Goal: Task Accomplishment & Management: Use online tool/utility

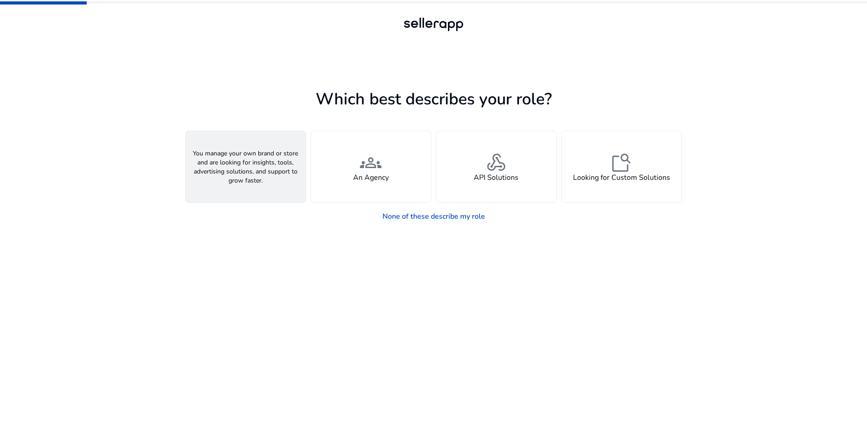
click at [266, 167] on div "person A Seller" at bounding box center [246, 166] width 120 height 71
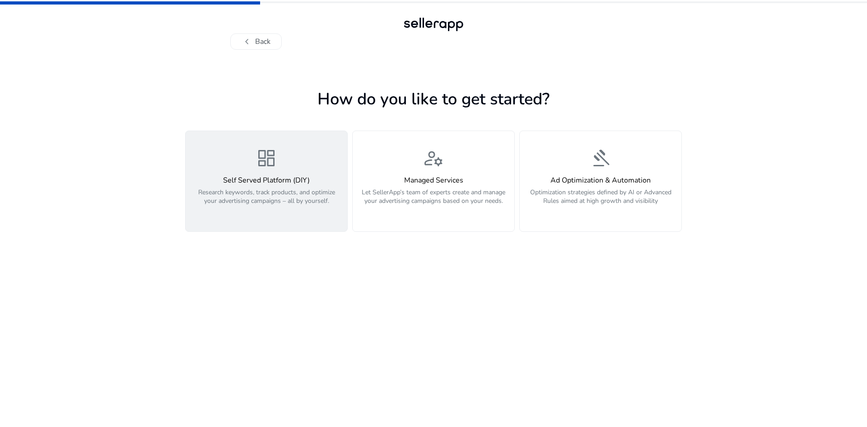
click at [317, 165] on div "dashboard Self Served Platform (DIY) Research keywords, track products, and opt…" at bounding box center [266, 181] width 151 height 68
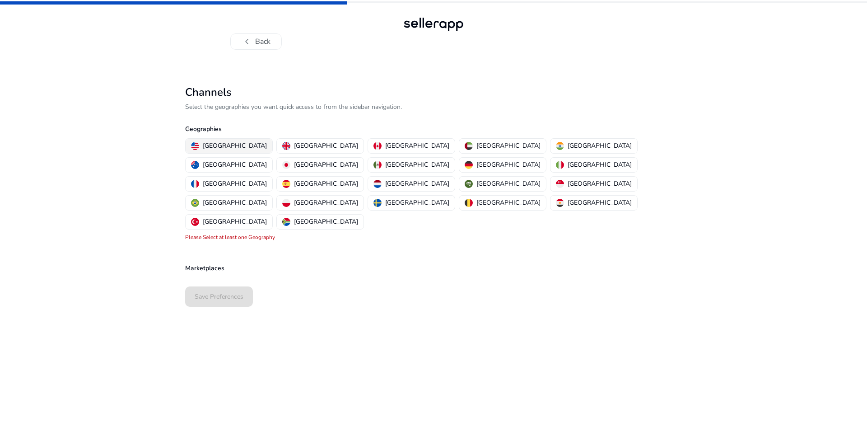
click at [218, 143] on p "[GEOGRAPHIC_DATA]" at bounding box center [235, 145] width 64 height 9
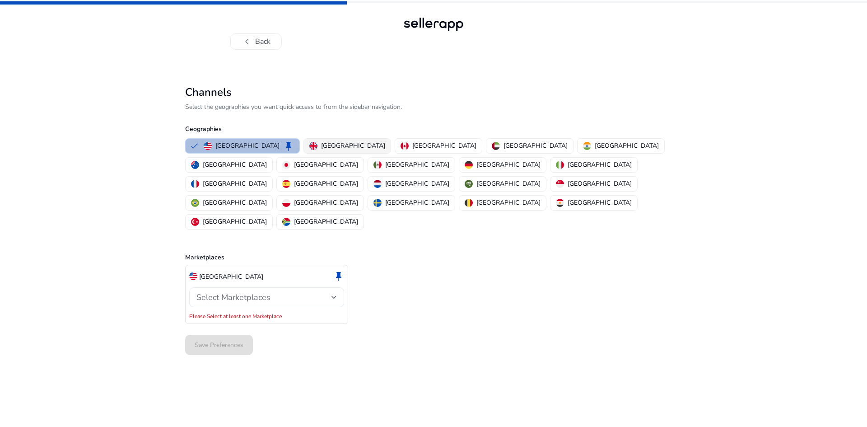
click at [321, 143] on p "[GEOGRAPHIC_DATA]" at bounding box center [353, 145] width 64 height 9
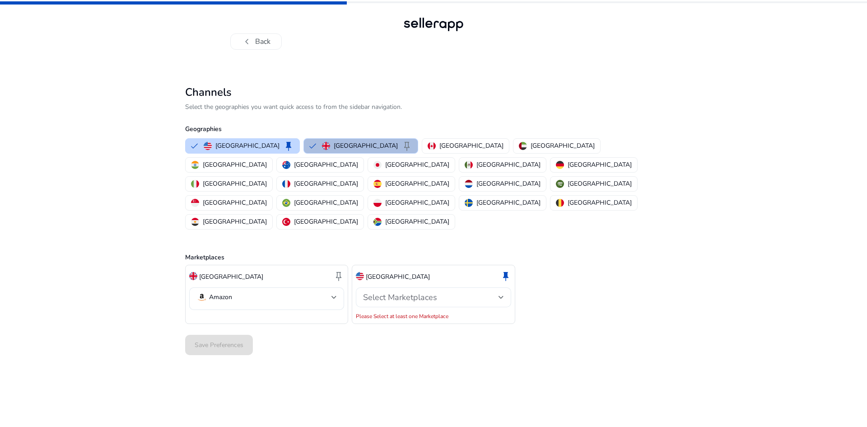
click at [441, 292] on div "Select Marketplaces" at bounding box center [430, 297] width 135 height 10
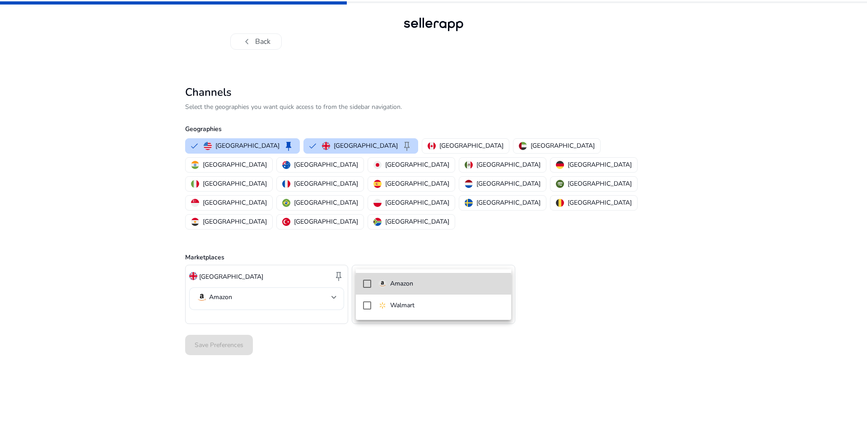
click at [420, 284] on span "Amazon" at bounding box center [440, 283] width 125 height 10
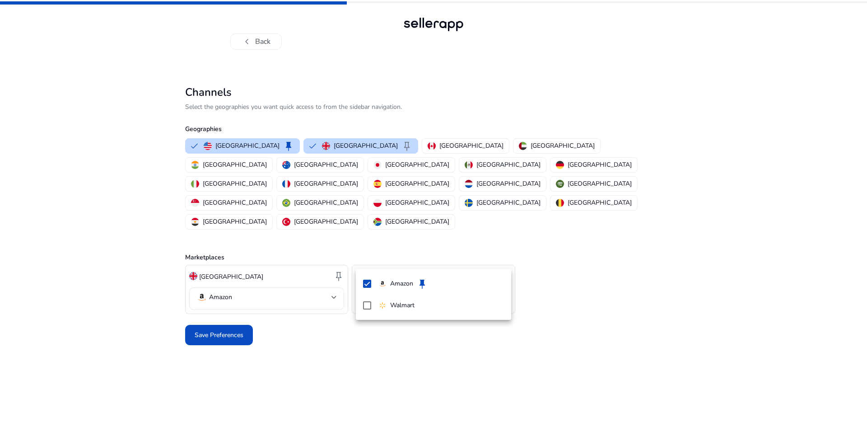
click at [257, 260] on div at bounding box center [433, 213] width 867 height 427
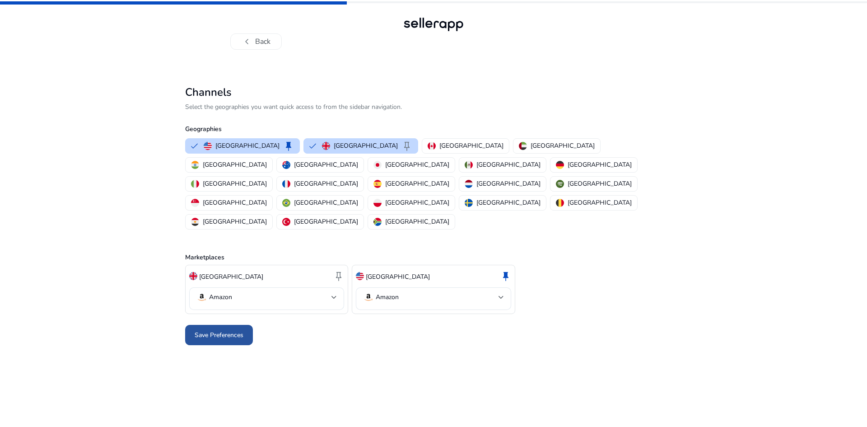
click at [237, 330] on span "Save Preferences" at bounding box center [219, 334] width 49 height 9
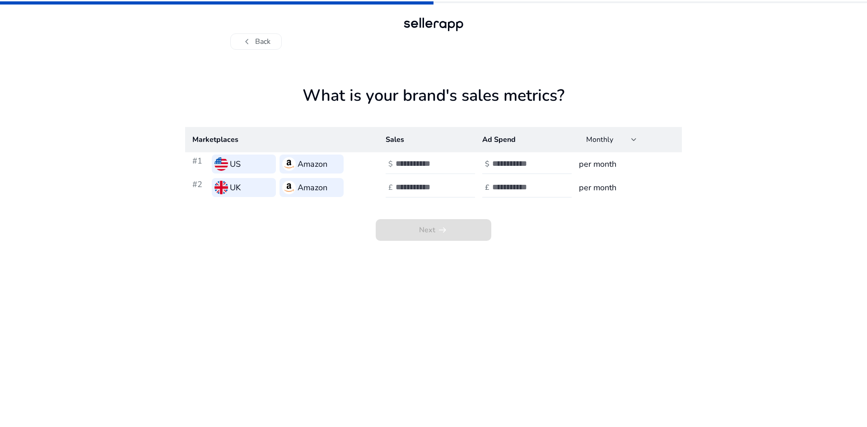
click at [422, 165] on input "number" at bounding box center [425, 163] width 61 height 10
type input "****"
click at [512, 164] on input "number" at bounding box center [522, 163] width 61 height 10
type input "*"
type input "***"
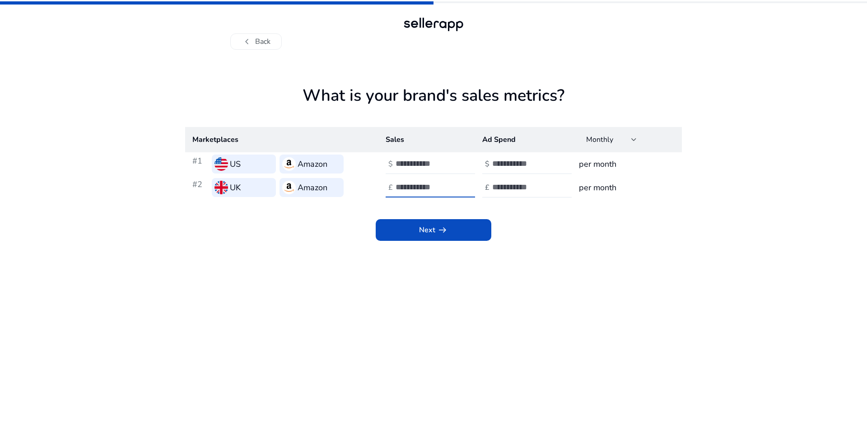
click at [413, 185] on input "number" at bounding box center [425, 187] width 61 height 10
type input "****"
click at [497, 182] on input "number" at bounding box center [522, 187] width 61 height 10
type input "***"
click at [417, 231] on span at bounding box center [434, 230] width 116 height 22
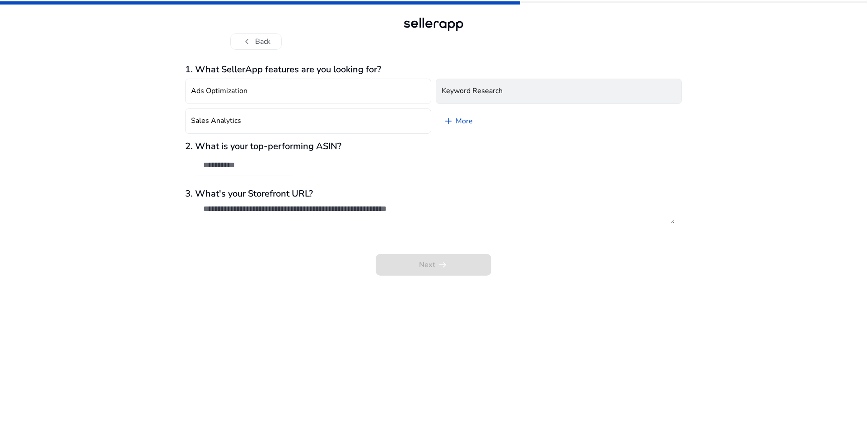
click at [484, 93] on h4 "Keyword Research" at bounding box center [471, 91] width 61 height 9
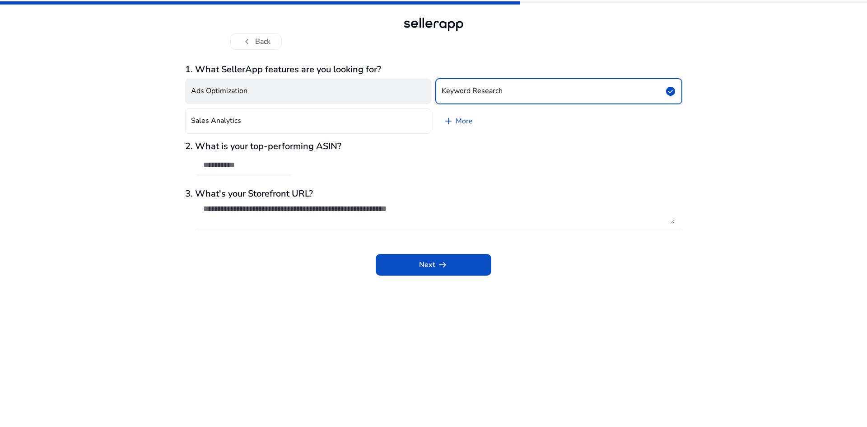
click at [356, 93] on button "Ads Optimization" at bounding box center [308, 91] width 246 height 25
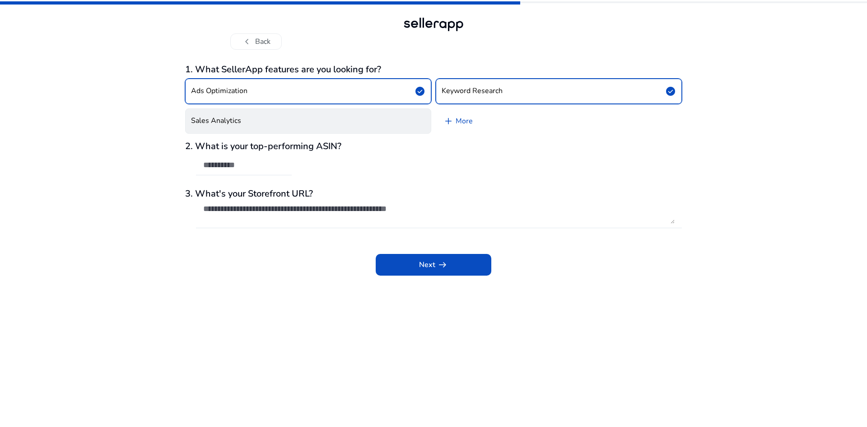
click at [349, 114] on button "Sales Analytics" at bounding box center [308, 120] width 246 height 25
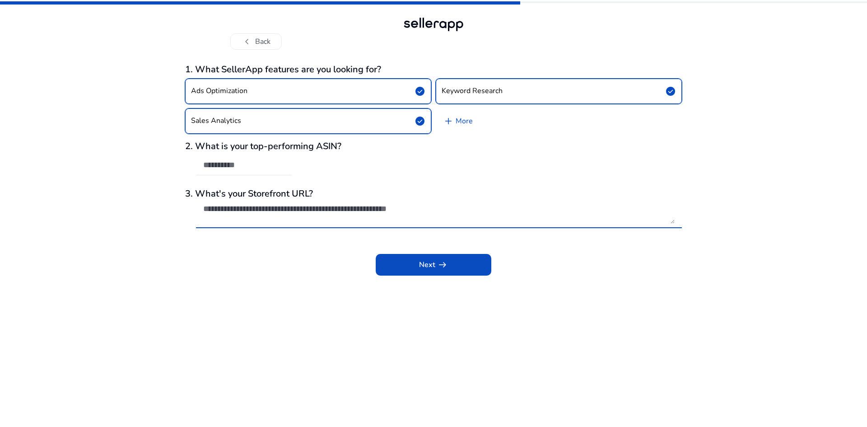
click at [277, 219] on textarea at bounding box center [438, 214] width 471 height 20
paste textarea "**********"
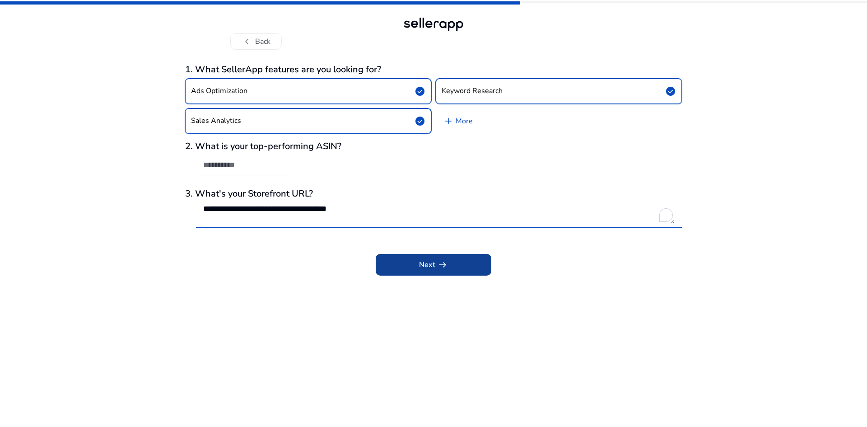
type textarea "**********"
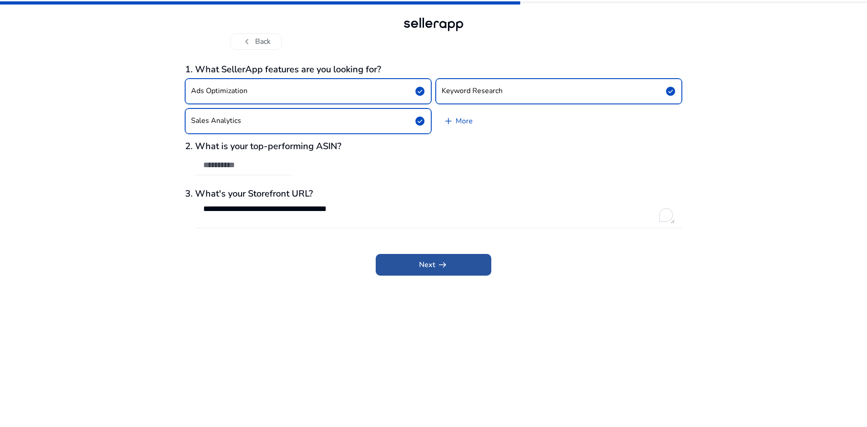
click at [408, 266] on span at bounding box center [434, 265] width 116 height 22
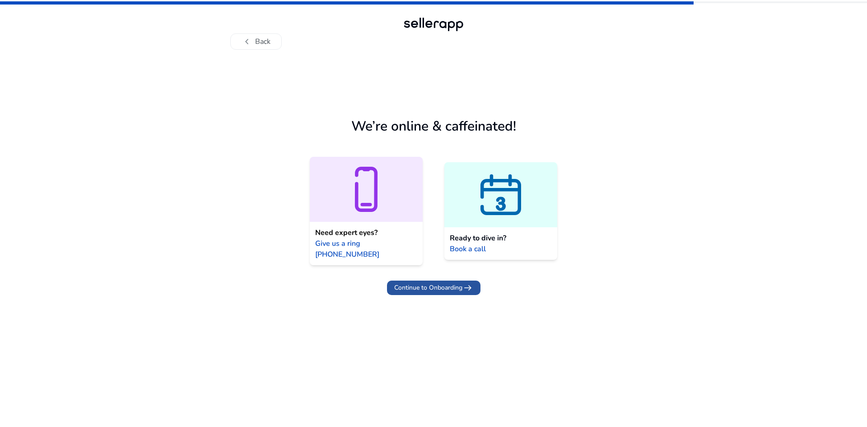
click at [442, 283] on span "Continue to Onboarding" at bounding box center [428, 287] width 68 height 9
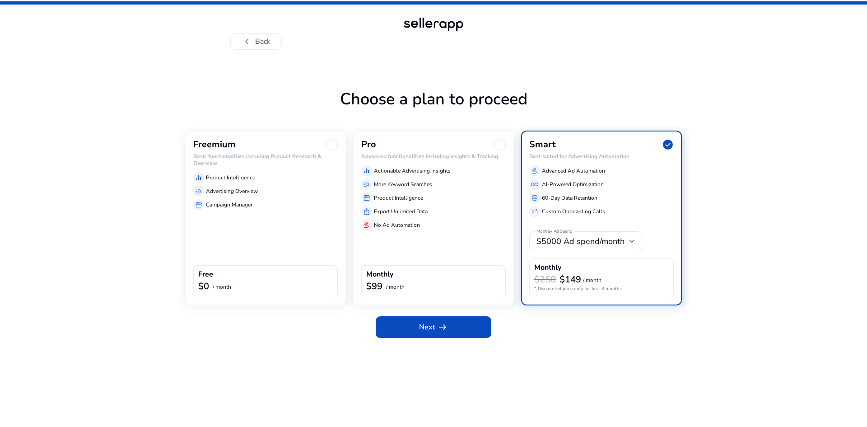
click at [241, 265] on div "Freemium Basic functionalities including Product Research & Overview equalizer …" at bounding box center [265, 217] width 161 height 175
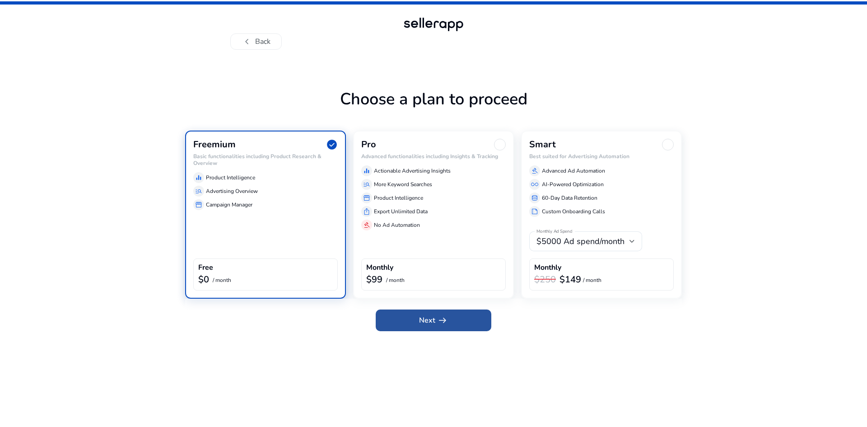
click at [422, 320] on span "Next arrow_right_alt" at bounding box center [433, 320] width 29 height 11
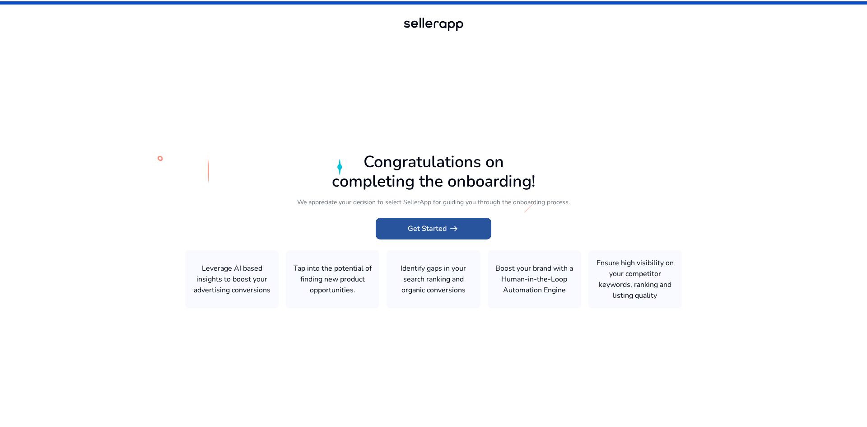
click at [422, 232] on span "Get Started arrow_right_alt" at bounding box center [433, 228] width 51 height 11
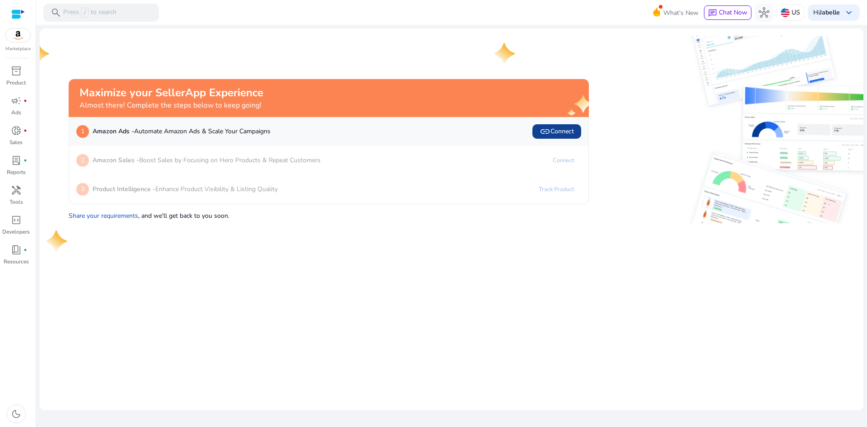
click at [557, 134] on span "link Connect" at bounding box center [556, 131] width 34 height 11
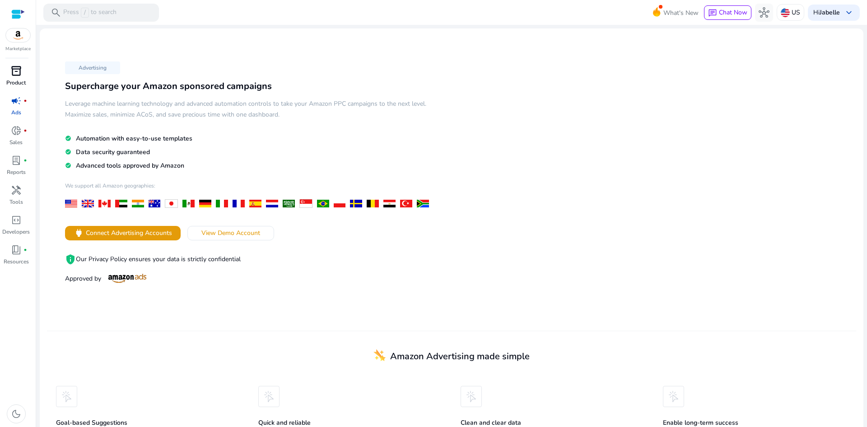
click at [14, 74] on span "inventory_2" at bounding box center [16, 70] width 11 height 11
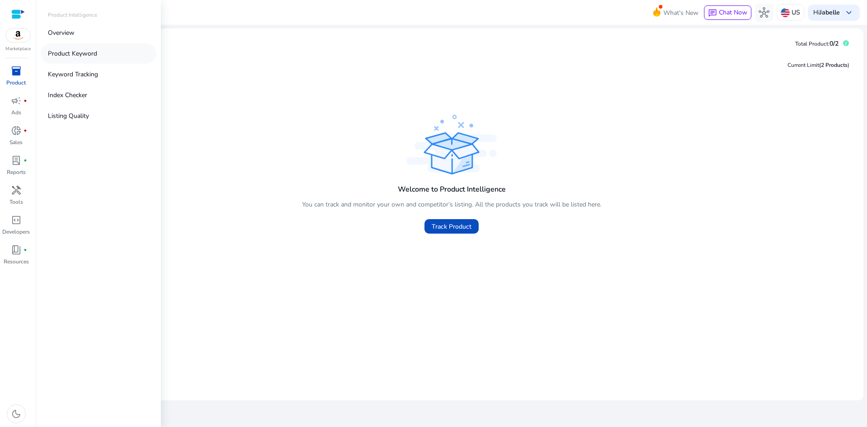
click at [72, 51] on p "Product Keyword" at bounding box center [72, 53] width 49 height 9
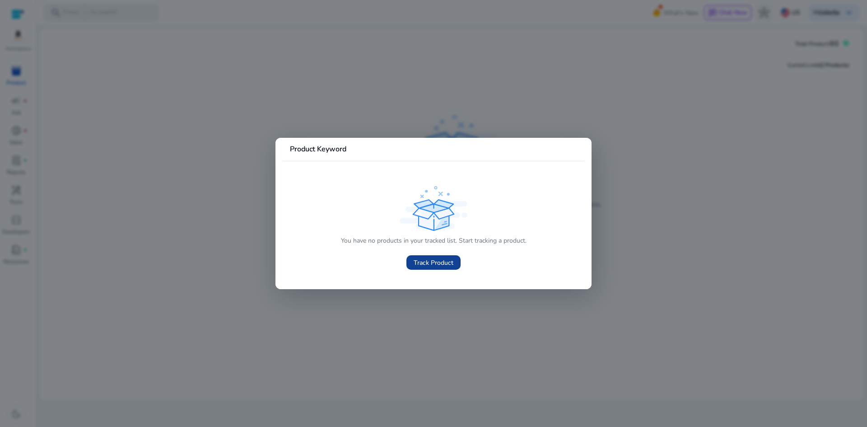
click at [447, 261] on span "Track Product" at bounding box center [433, 262] width 40 height 9
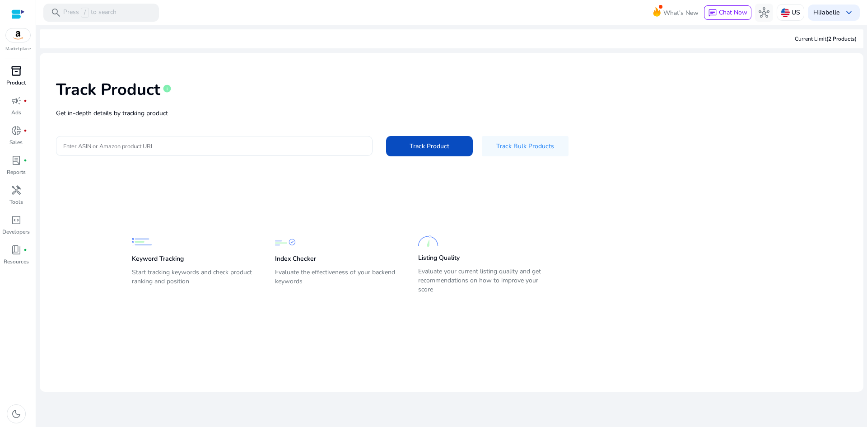
click at [229, 151] on div at bounding box center [214, 146] width 302 height 20
click at [257, 45] on div "Current Limit (2 Products )" at bounding box center [451, 38] width 823 height 19
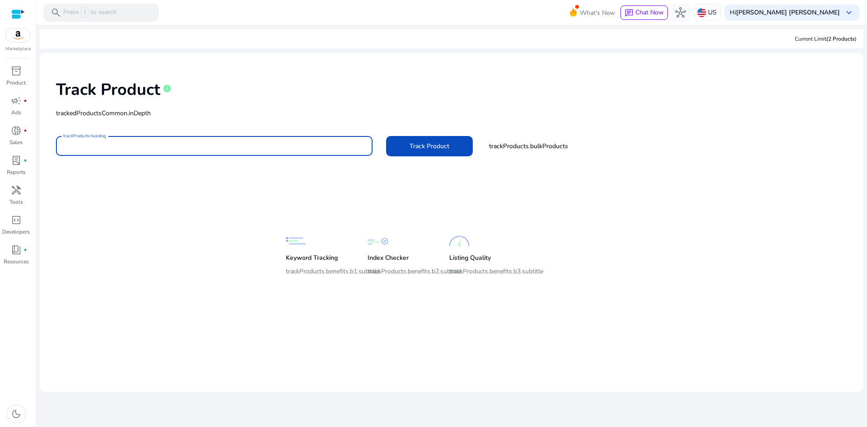
click at [214, 143] on input "trackProducts.heading" at bounding box center [214, 146] width 302 height 10
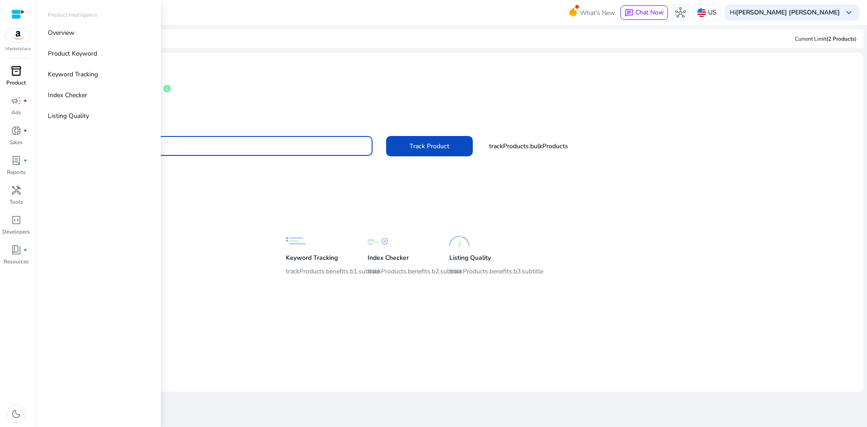
click at [14, 78] on link "inventory_2 Product" at bounding box center [16, 79] width 32 height 30
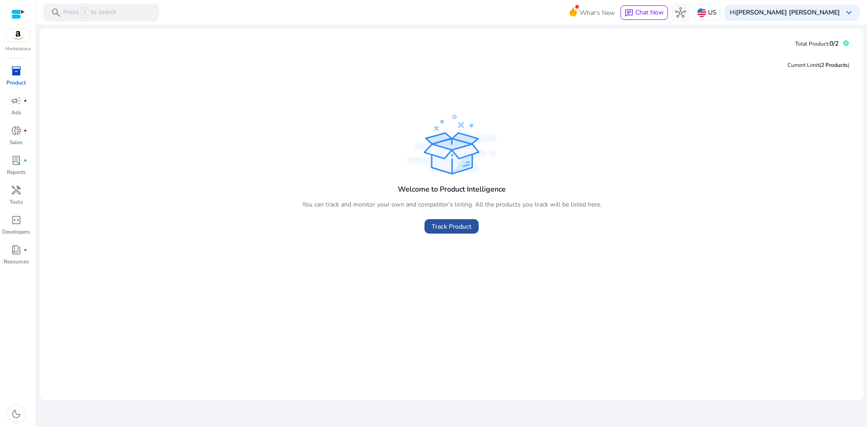
click at [458, 222] on span "Track Product" at bounding box center [452, 226] width 40 height 9
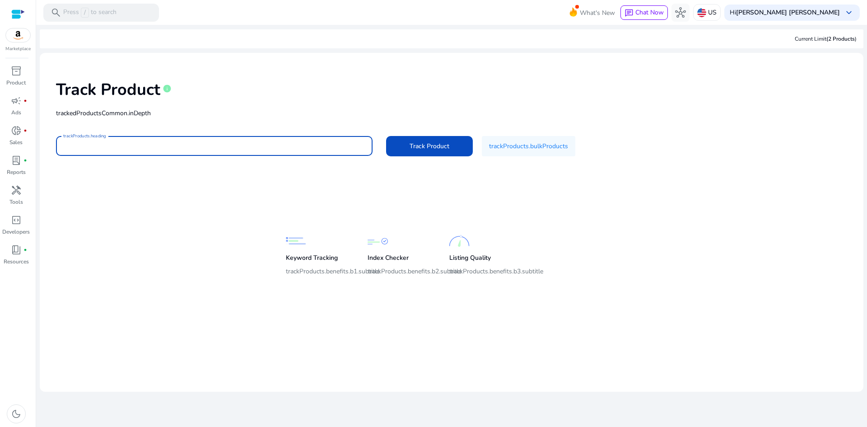
click at [327, 142] on input "trackProducts.heading" at bounding box center [214, 146] width 302 height 10
paste input "**********"
type input "**********"
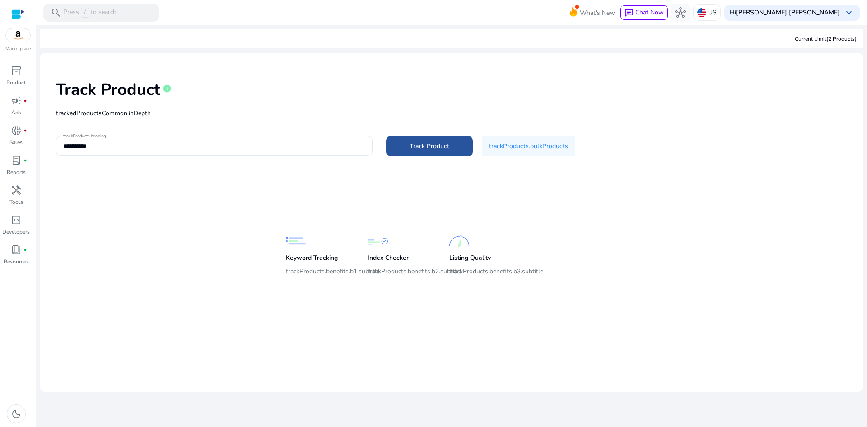
click at [435, 144] on span "Track Product" at bounding box center [429, 145] width 40 height 9
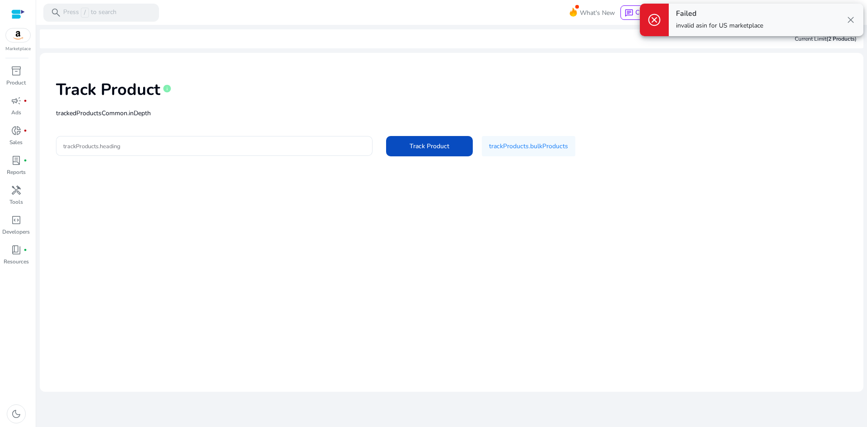
click at [16, 36] on img at bounding box center [18, 35] width 24 height 14
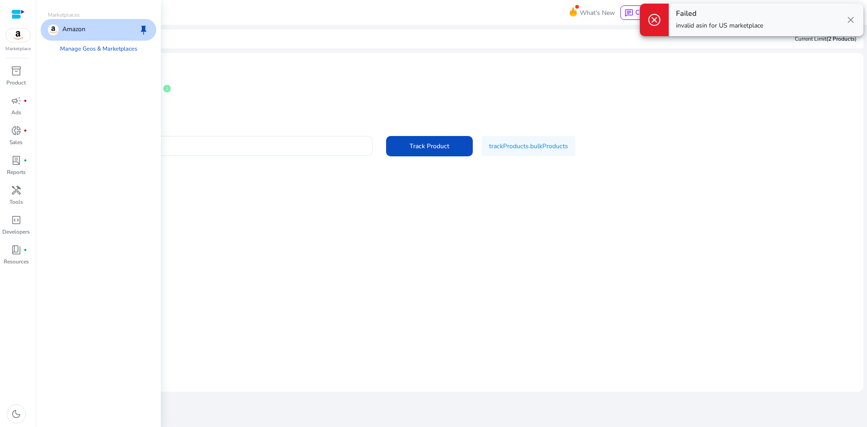
click at [91, 32] on div "Amazon keep" at bounding box center [99, 30] width 116 height 22
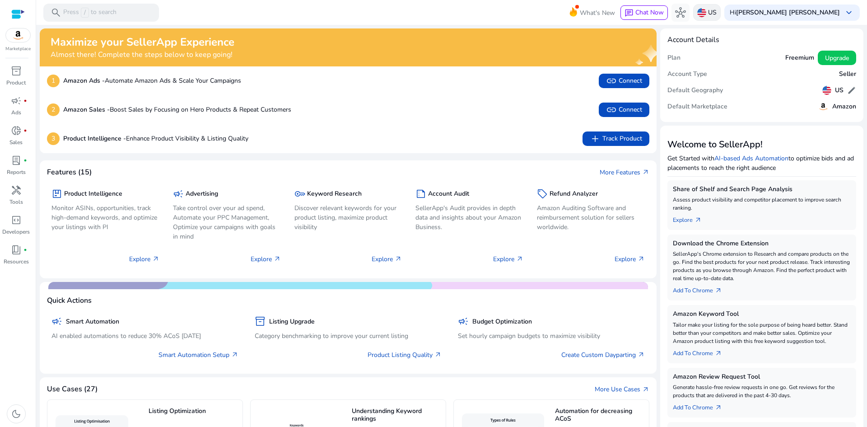
click at [706, 11] on img at bounding box center [701, 12] width 9 height 9
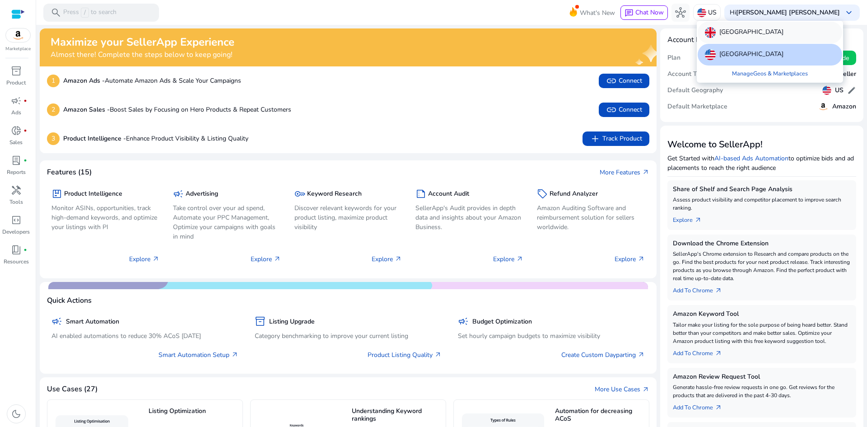
click at [748, 34] on p "[GEOGRAPHIC_DATA]" at bounding box center [751, 32] width 64 height 11
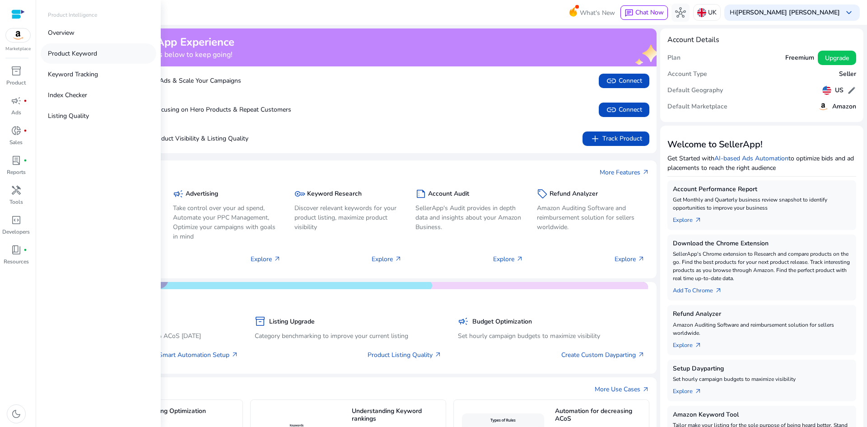
click at [68, 55] on p "Product Keyword" at bounding box center [72, 53] width 49 height 9
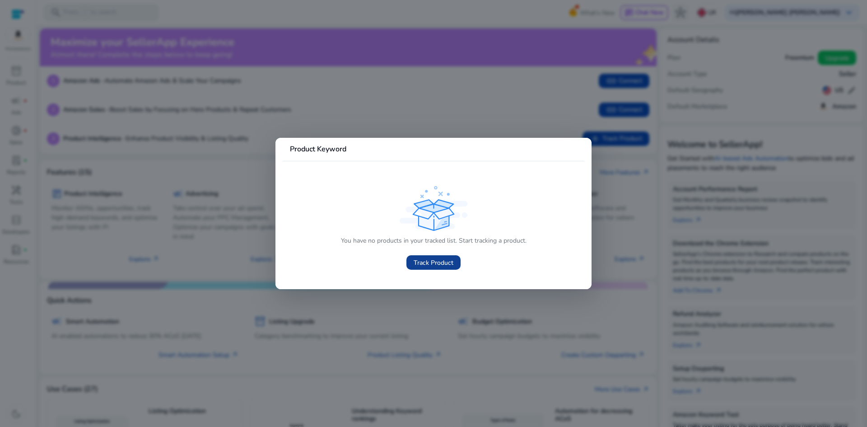
click at [418, 259] on span "Track Product" at bounding box center [433, 262] width 40 height 9
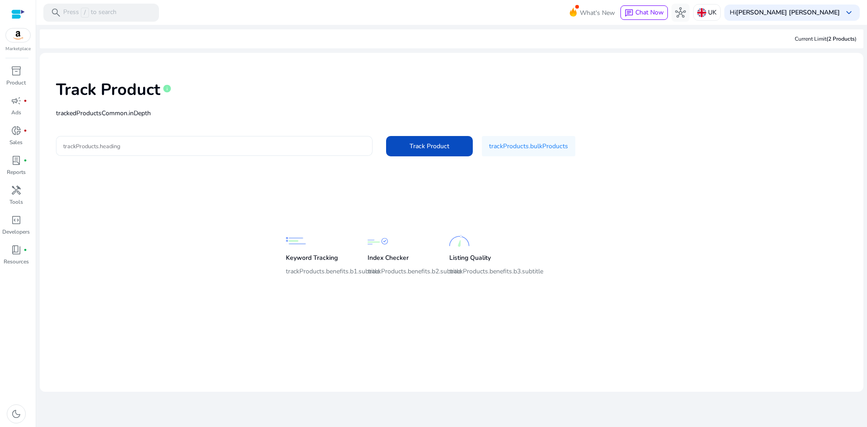
click at [132, 140] on div at bounding box center [214, 146] width 302 height 20
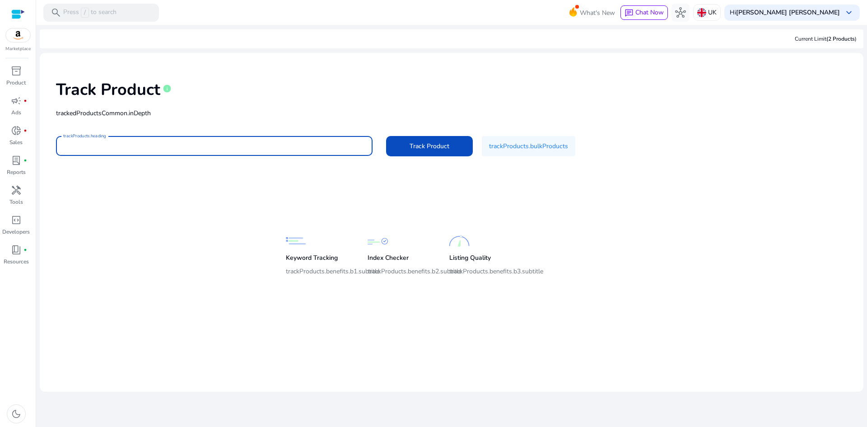
paste input "**********"
type input "**********"
click at [419, 144] on span "Track Product" at bounding box center [429, 145] width 40 height 9
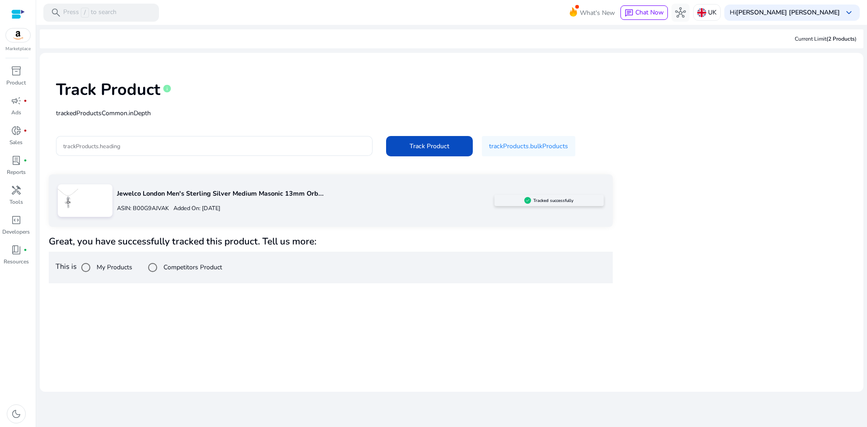
click at [524, 200] on img at bounding box center [527, 200] width 7 height 7
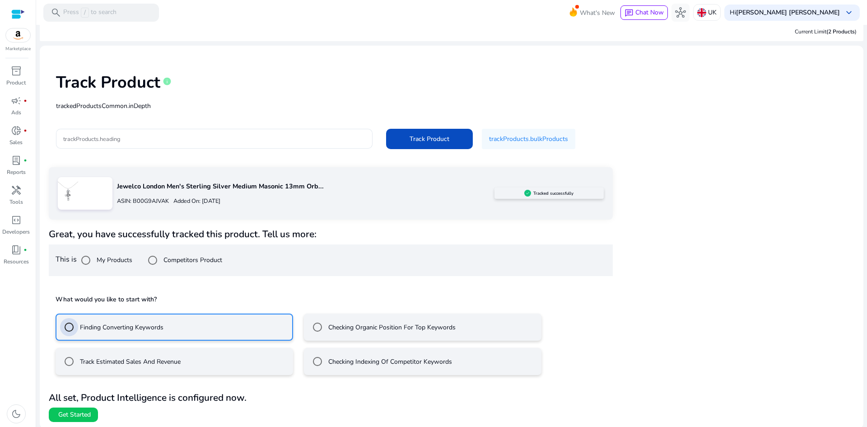
scroll to position [9, 0]
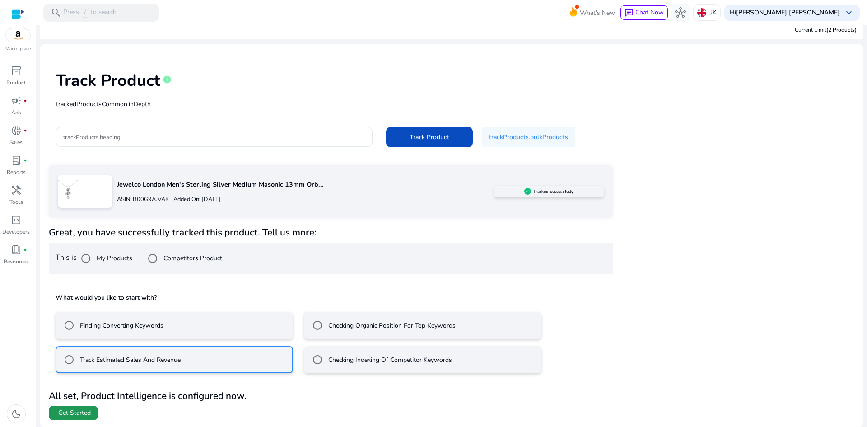
click at [83, 408] on span "Get Started" at bounding box center [74, 412] width 32 height 9
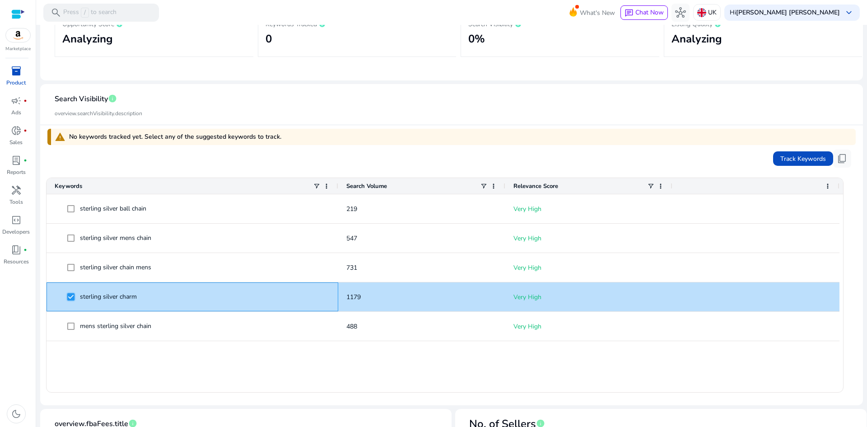
scroll to position [43, 0]
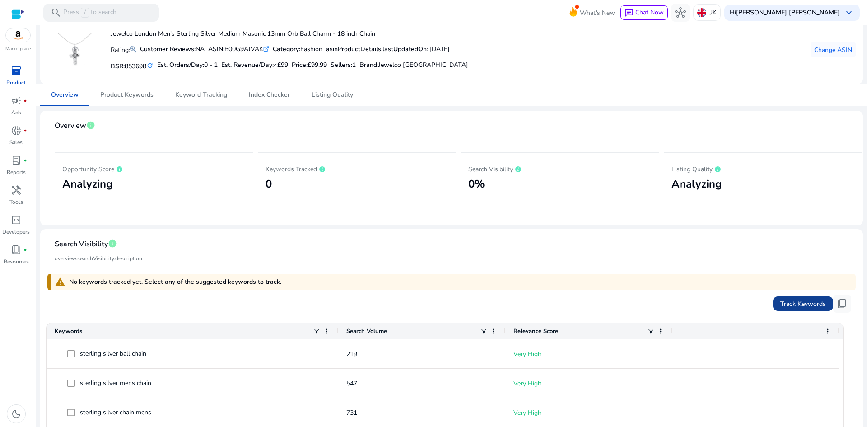
click at [788, 303] on span "Track Keywords" at bounding box center [803, 303] width 46 height 9
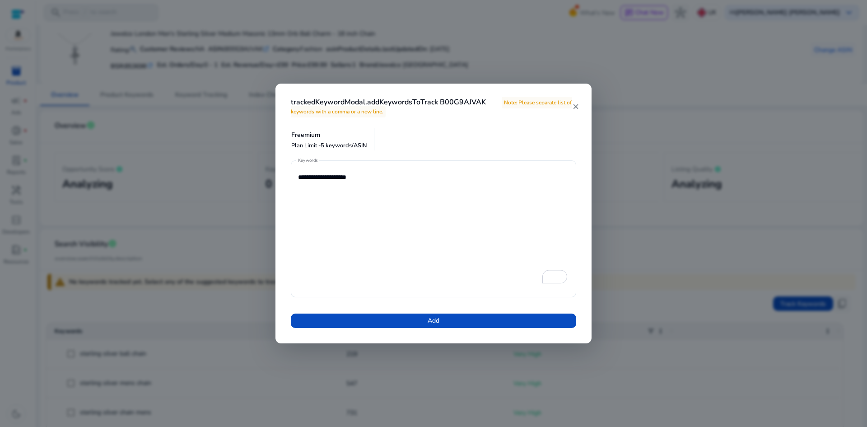
click at [574, 105] on mat-icon "close" at bounding box center [575, 106] width 6 height 8
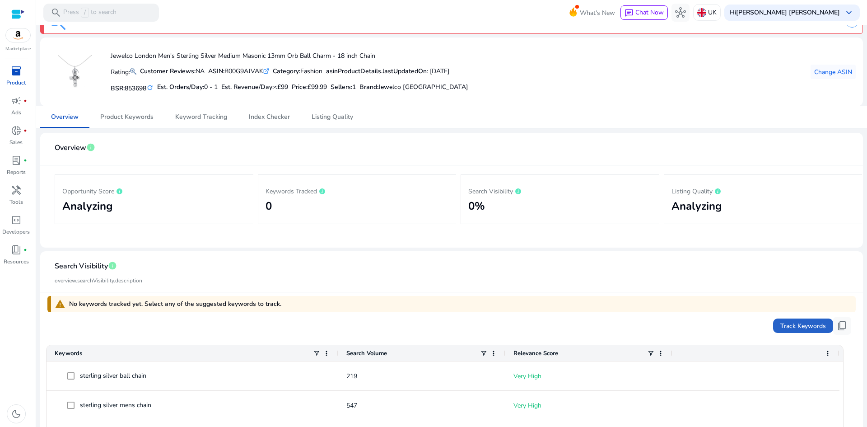
scroll to position [0, 0]
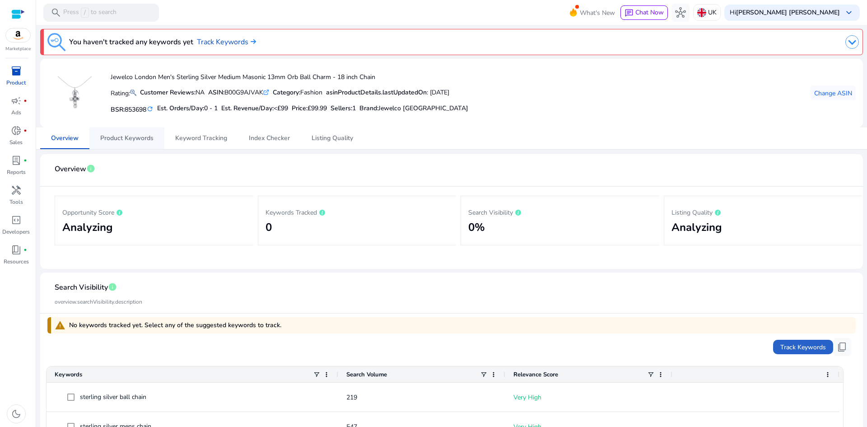
click at [134, 141] on span "Product Keywords" at bounding box center [126, 138] width 53 height 6
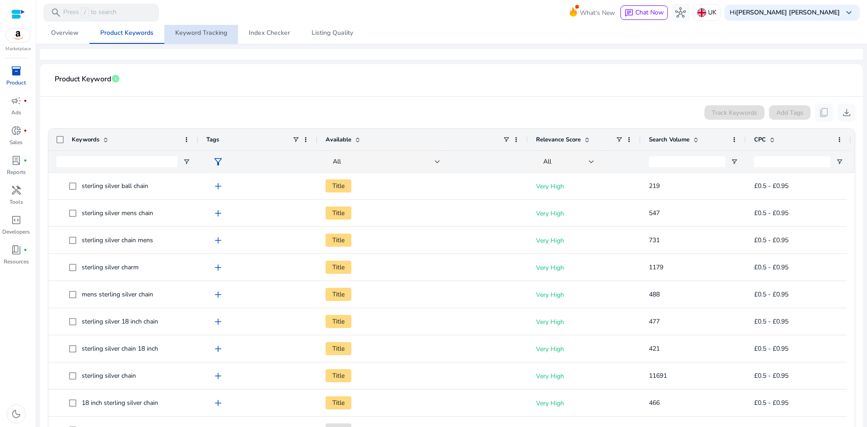
click at [202, 32] on span "Keyword Tracking" at bounding box center [201, 33] width 52 height 6
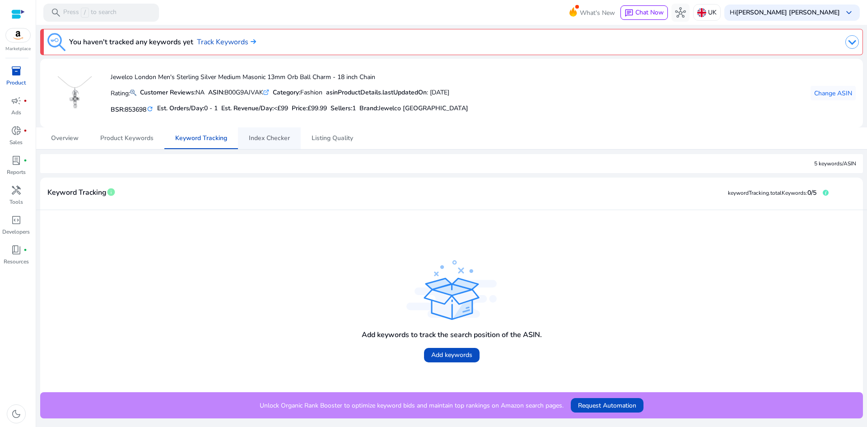
click at [254, 140] on span "Index Checker" at bounding box center [269, 138] width 41 height 6
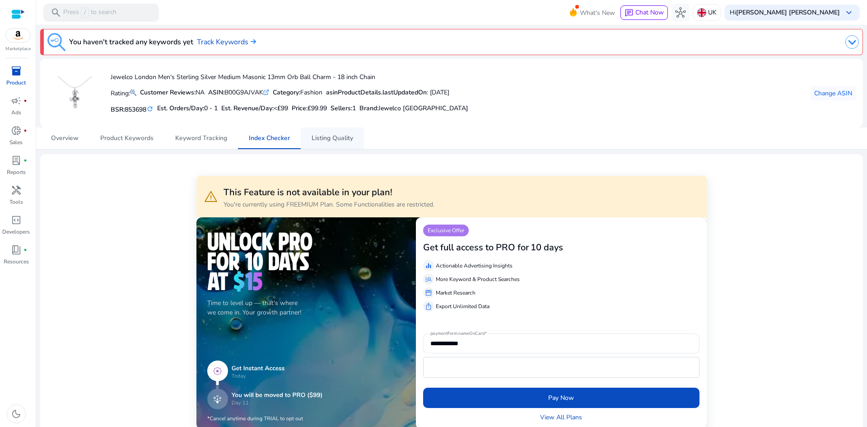
click at [325, 137] on span "Listing Quality" at bounding box center [332, 138] width 42 height 6
click at [78, 135] on span "Overview" at bounding box center [65, 138] width 28 height 6
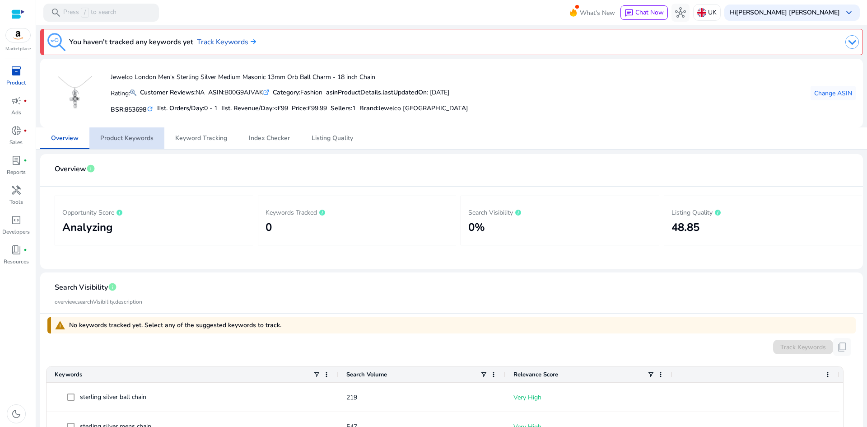
click at [132, 140] on span "Product Keywords" at bounding box center [126, 138] width 53 height 6
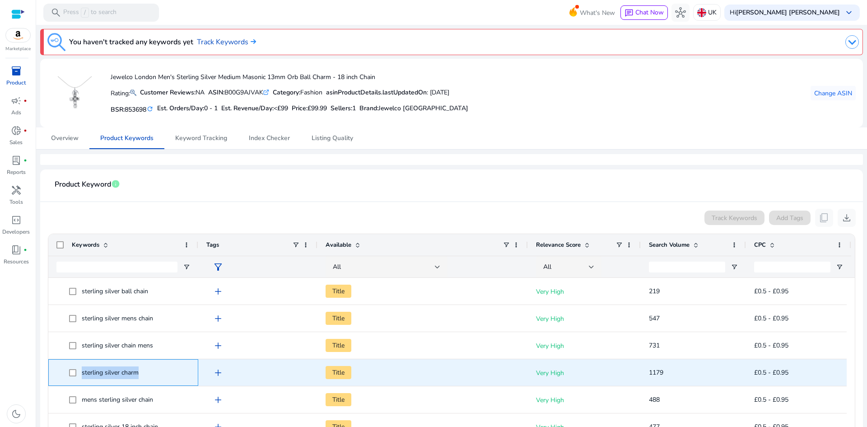
drag, startPoint x: 154, startPoint y: 370, endPoint x: 83, endPoint y: 373, distance: 71.4
click at [83, 373] on span "sterling silver charm" at bounding box center [129, 372] width 121 height 19
copy span "sterling silver charm"
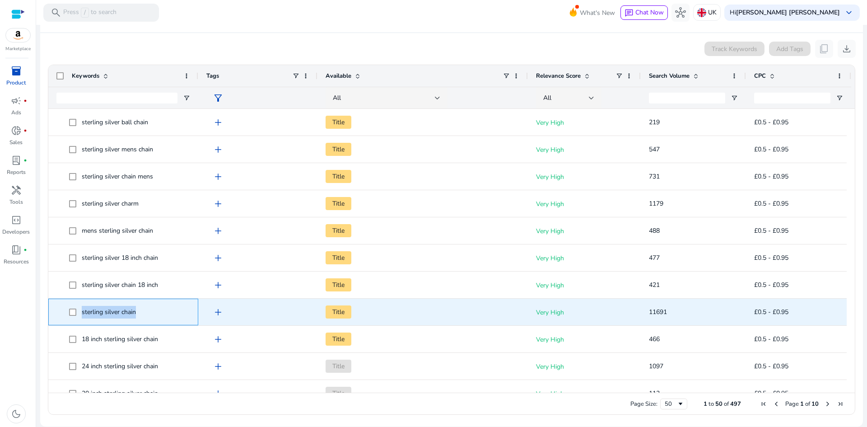
drag, startPoint x: 141, startPoint y: 312, endPoint x: 82, endPoint y: 309, distance: 59.2
click at [82, 309] on span "sterling silver chain" at bounding box center [129, 311] width 121 height 19
copy span "sterling silver chain"
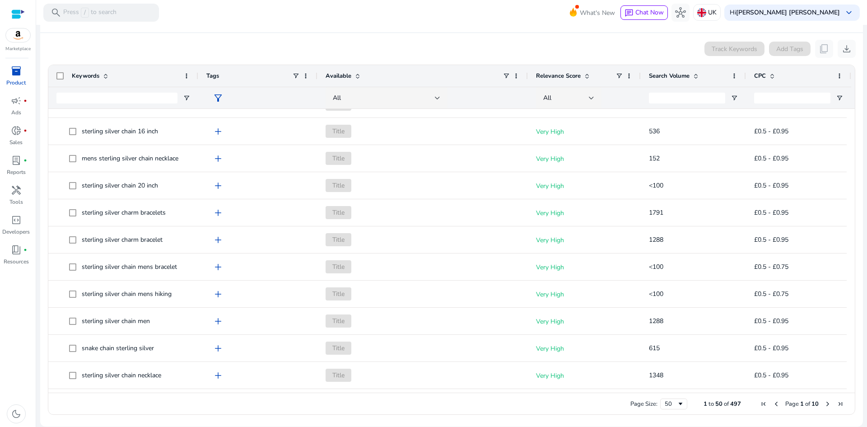
click at [694, 74] on span at bounding box center [695, 75] width 7 height 7
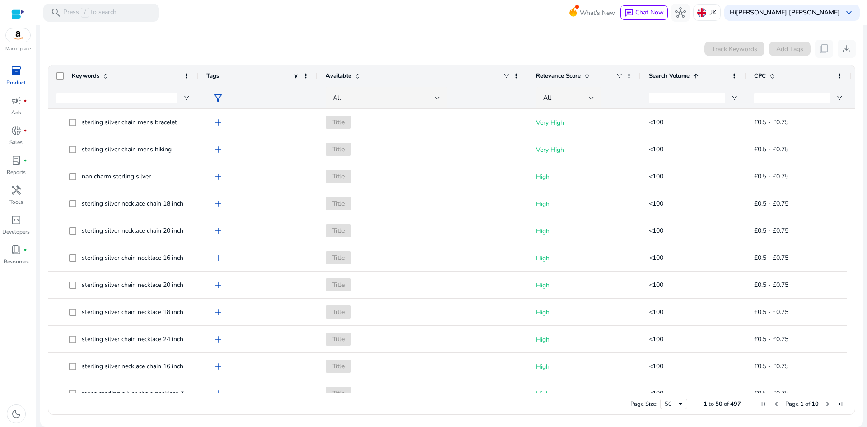
click at [692, 77] on span at bounding box center [695, 75] width 7 height 7
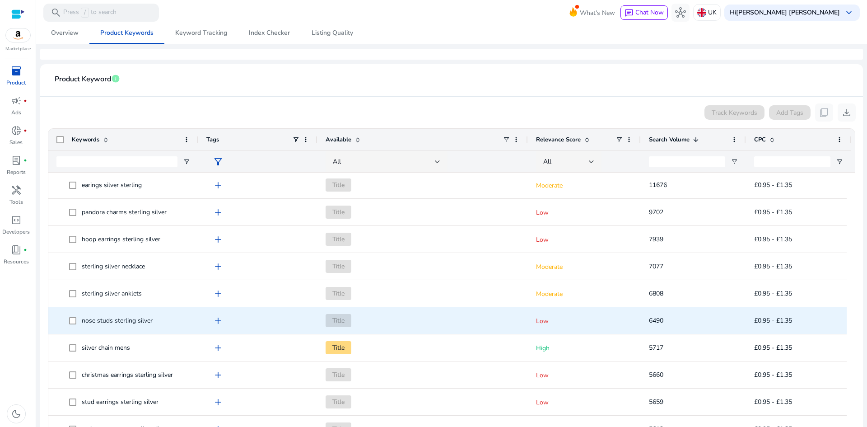
scroll to position [211, 0]
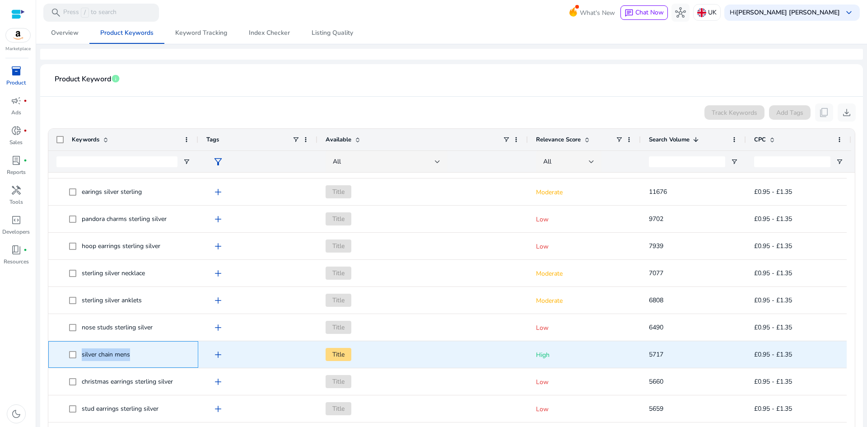
drag, startPoint x: 144, startPoint y: 351, endPoint x: 82, endPoint y: 353, distance: 61.9
click at [82, 353] on span "silver chain mens" at bounding box center [129, 354] width 121 height 19
copy span "silver chain mens"
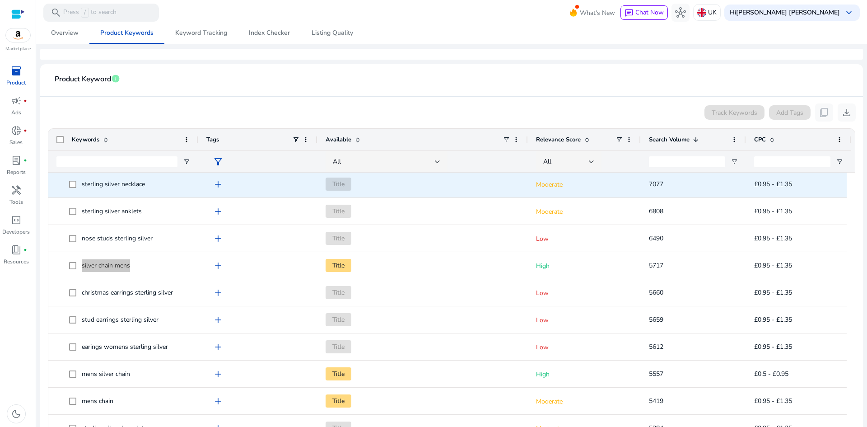
scroll to position [316, 0]
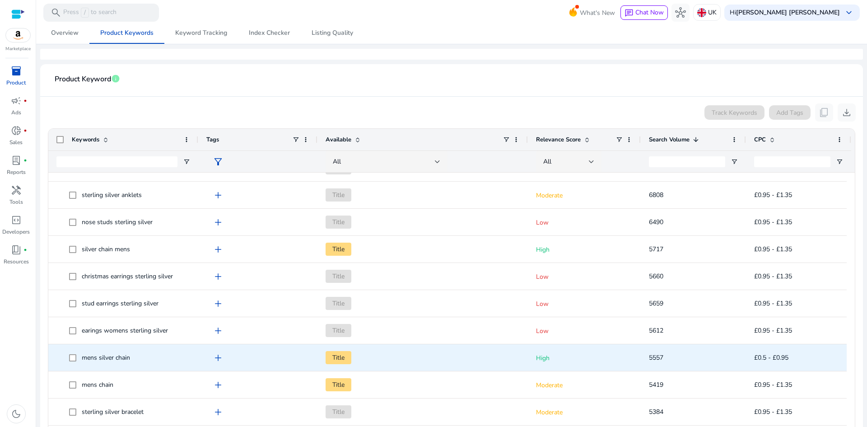
click at [386, 351] on span "Title" at bounding box center [422, 357] width 194 height 19
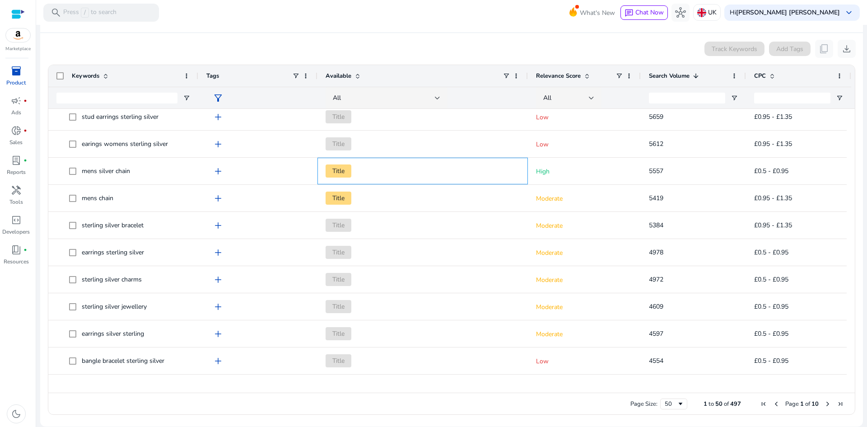
scroll to position [0, 0]
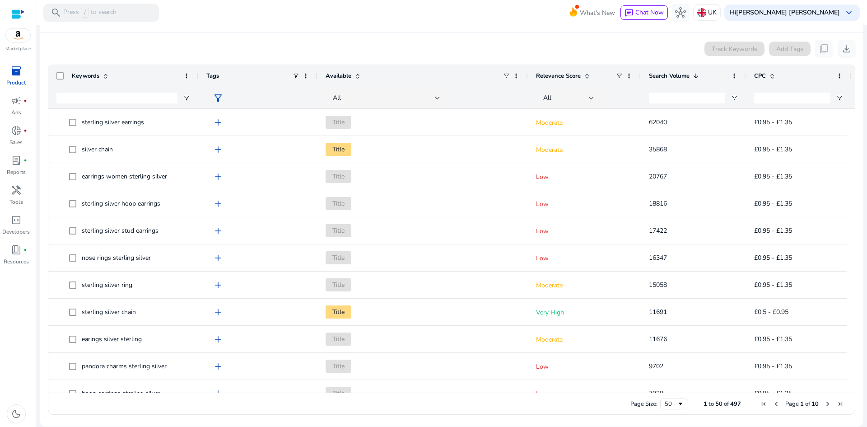
click at [662, 77] on span "Search Volume" at bounding box center [669, 76] width 41 height 8
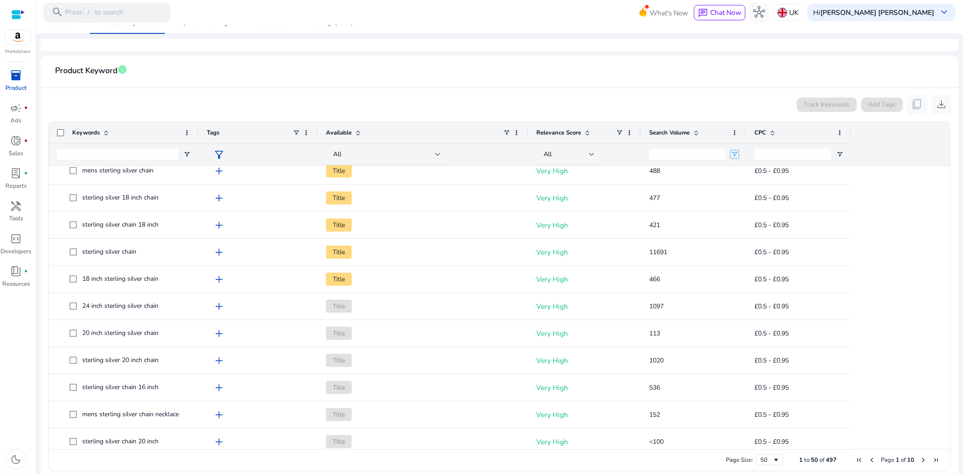
click at [733, 155] on span "Open Filter Menu" at bounding box center [734, 154] width 7 height 7
click at [756, 170] on div "Equals" at bounding box center [766, 170] width 55 height 7
click at [585, 149] on div "All" at bounding box center [566, 154] width 46 height 10
click at [575, 197] on span "Very High" at bounding box center [564, 201] width 32 height 10
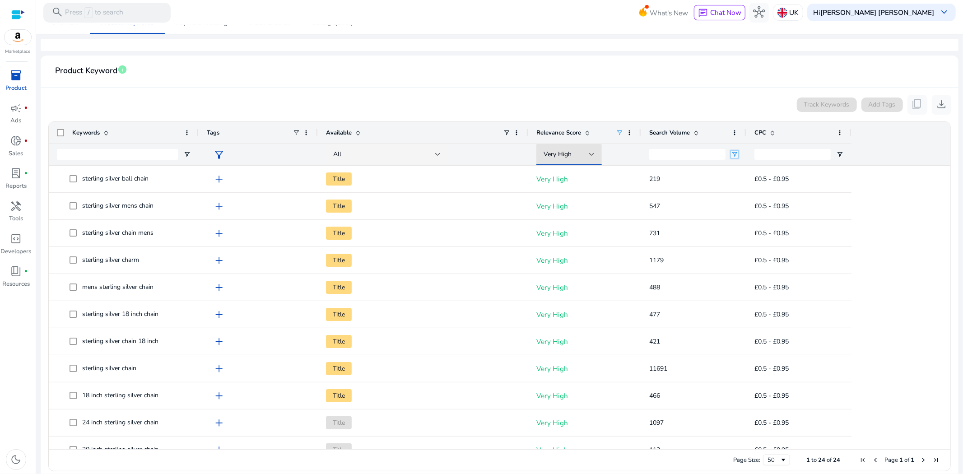
click at [731, 153] on span "Open Filter Menu" at bounding box center [734, 154] width 7 height 7
click at [743, 168] on div "Equals" at bounding box center [766, 170] width 55 height 7
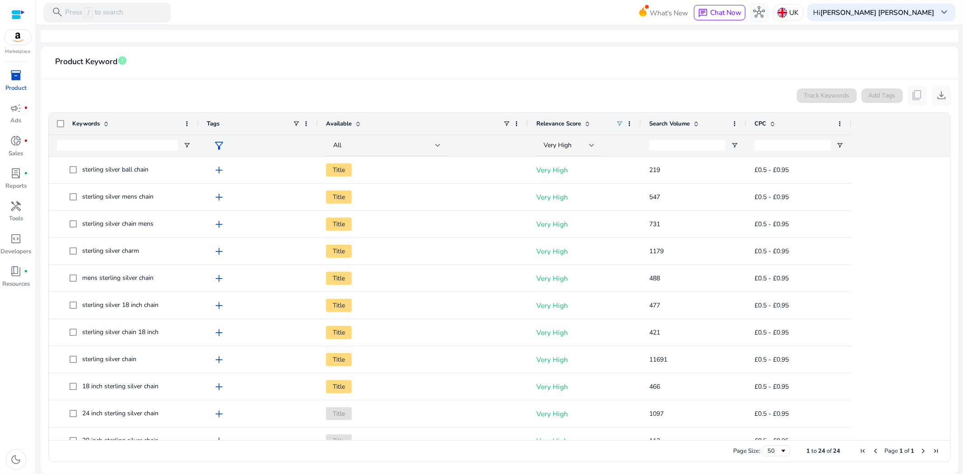
click at [697, 123] on span at bounding box center [695, 123] width 7 height 7
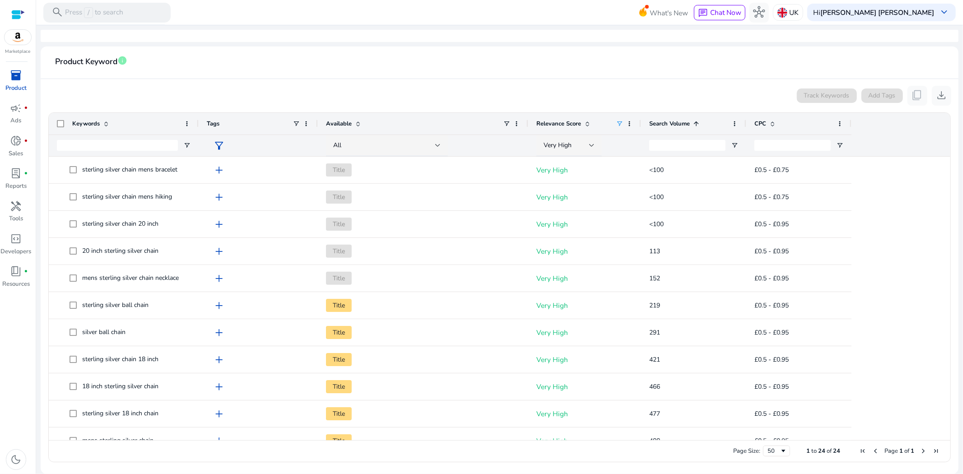
click at [697, 123] on span at bounding box center [695, 123] width 7 height 7
click at [183, 142] on span "Open Filter Menu" at bounding box center [186, 145] width 7 height 7
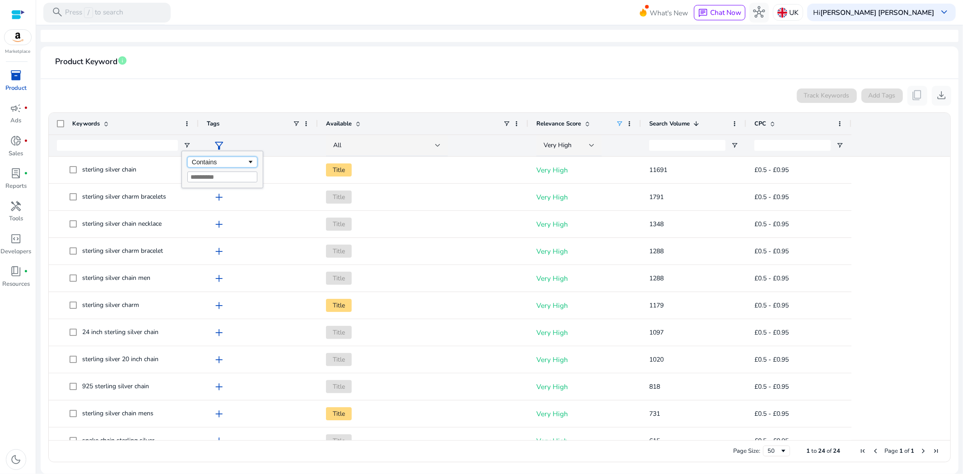
click at [215, 161] on div "Contains" at bounding box center [219, 161] width 55 height 7
click at [271, 123] on div "Tags" at bounding box center [250, 123] width 86 height 17
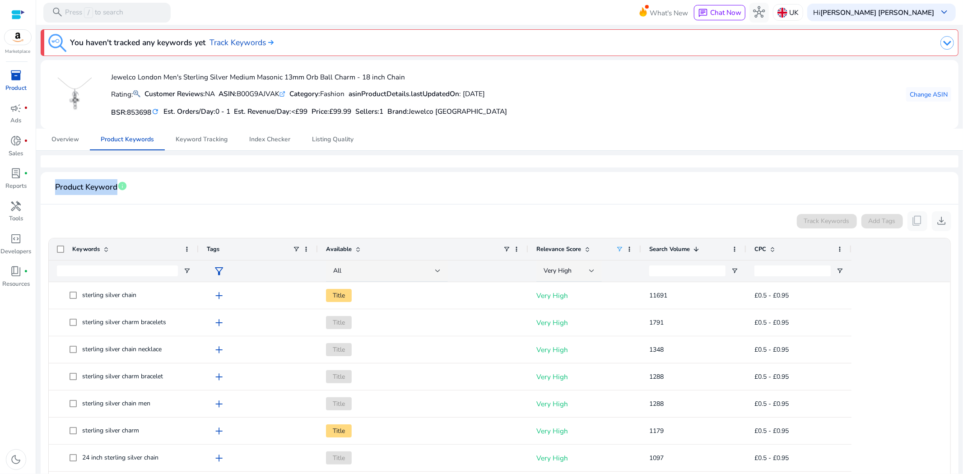
drag, startPoint x: 56, startPoint y: 186, endPoint x: 116, endPoint y: 186, distance: 60.9
click at [116, 186] on span "Product Keyword" at bounding box center [86, 187] width 62 height 16
copy span "Product Keyword"
click at [787, 9] on img at bounding box center [782, 13] width 10 height 10
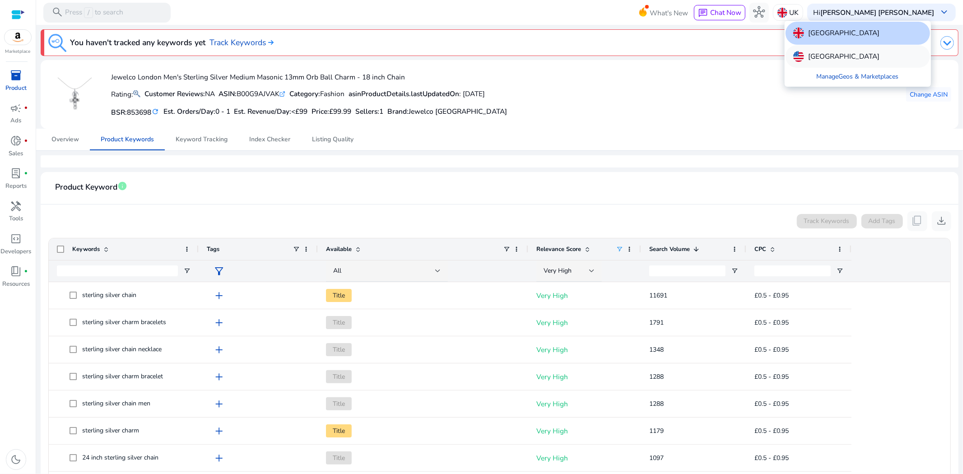
click at [831, 49] on div "[GEOGRAPHIC_DATA]" at bounding box center [857, 56] width 144 height 23
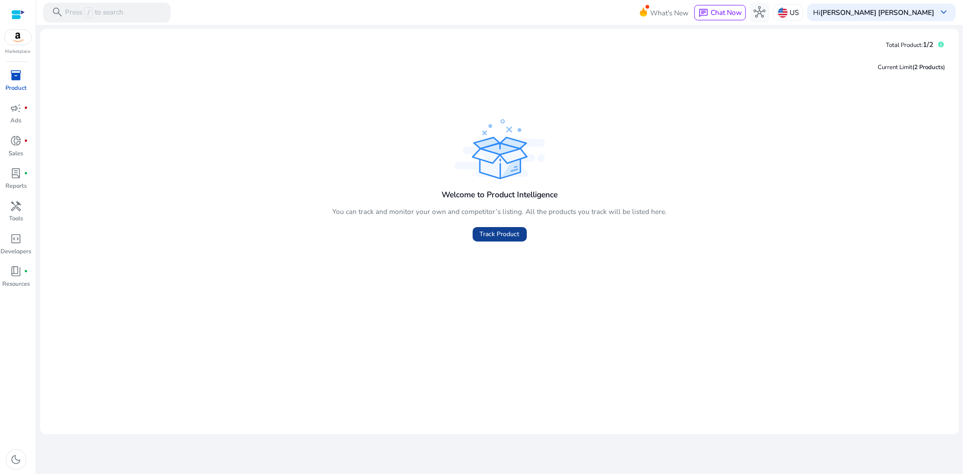
click at [497, 235] on span "Track Product" at bounding box center [500, 233] width 40 height 9
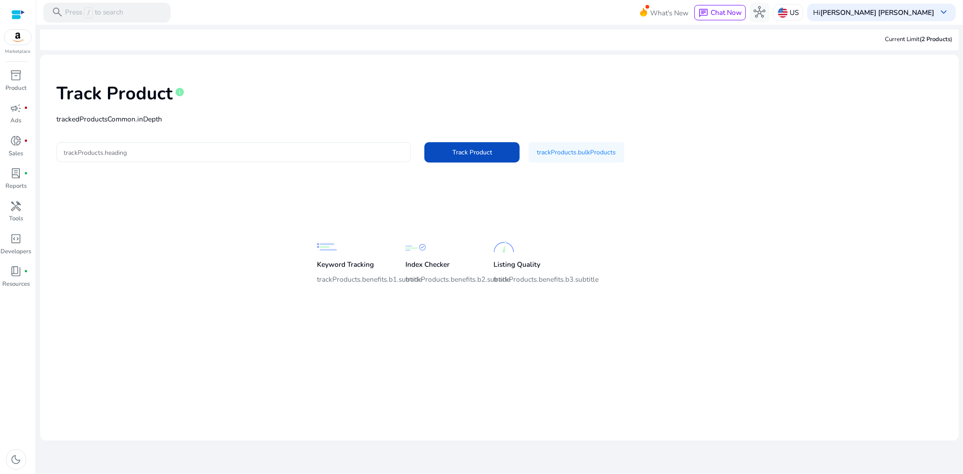
click at [188, 152] on input "trackProducts.heading" at bounding box center [234, 152] width 340 height 10
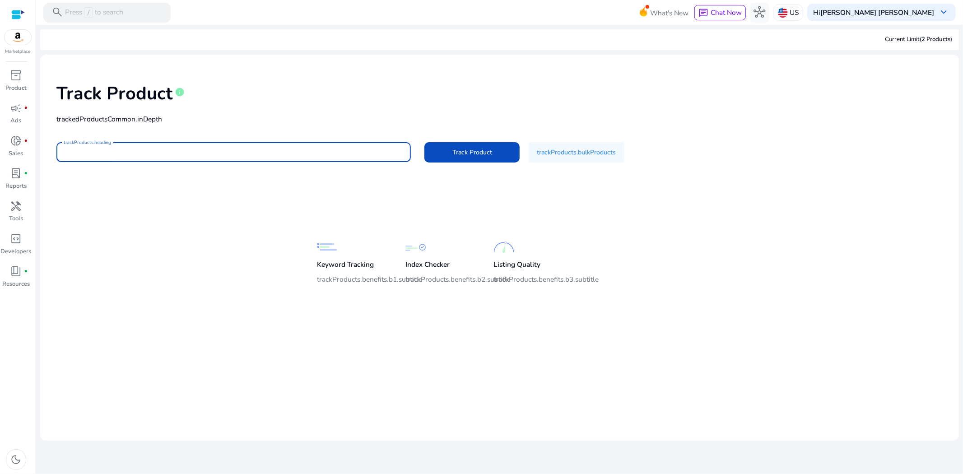
paste input "**********"
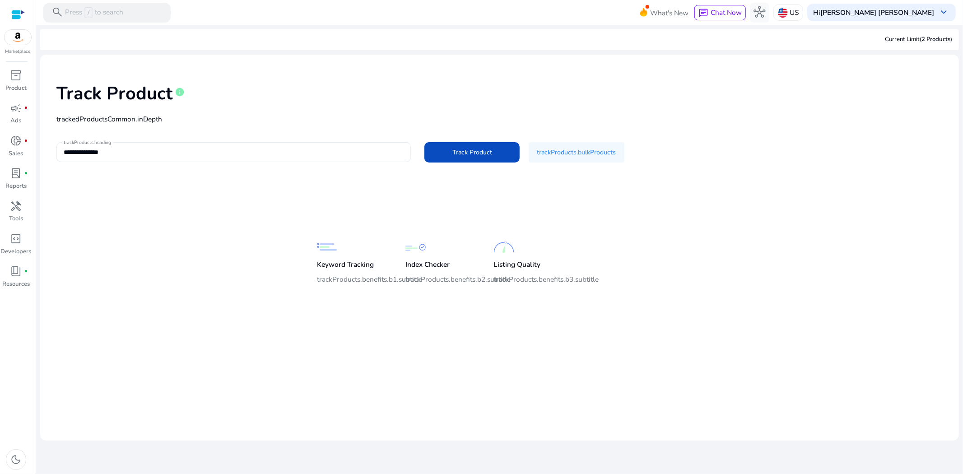
click at [99, 150] on input "**********" at bounding box center [234, 152] width 340 height 10
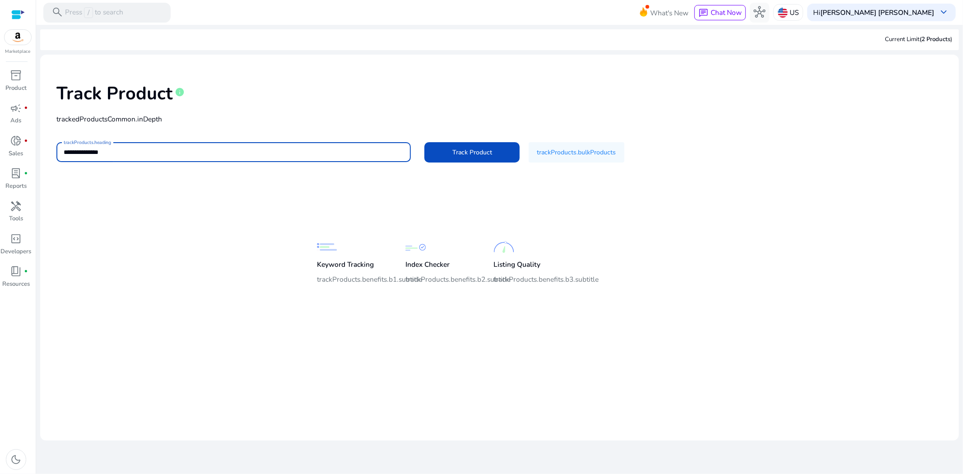
click at [99, 150] on input "**********" at bounding box center [234, 152] width 340 height 10
paste input "******"
type input "**********"
click at [465, 155] on span "Track Product" at bounding box center [472, 152] width 40 height 9
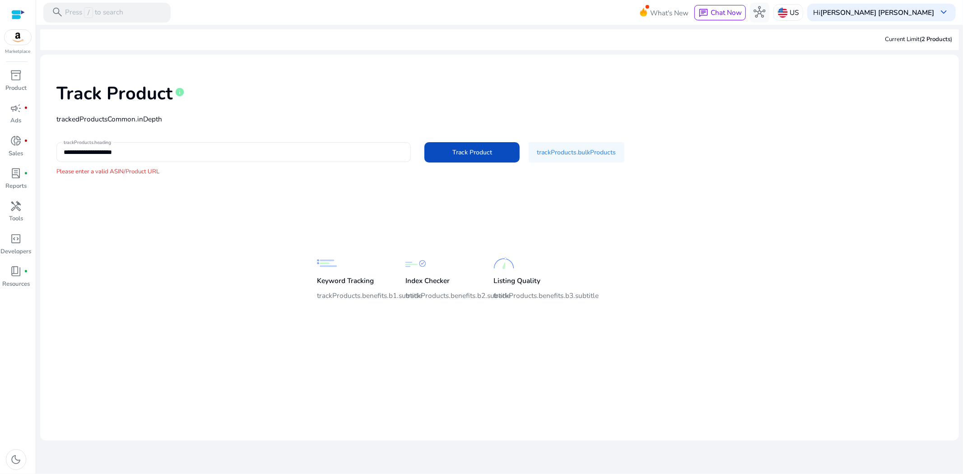
click at [113, 151] on input "**********" at bounding box center [234, 152] width 340 height 10
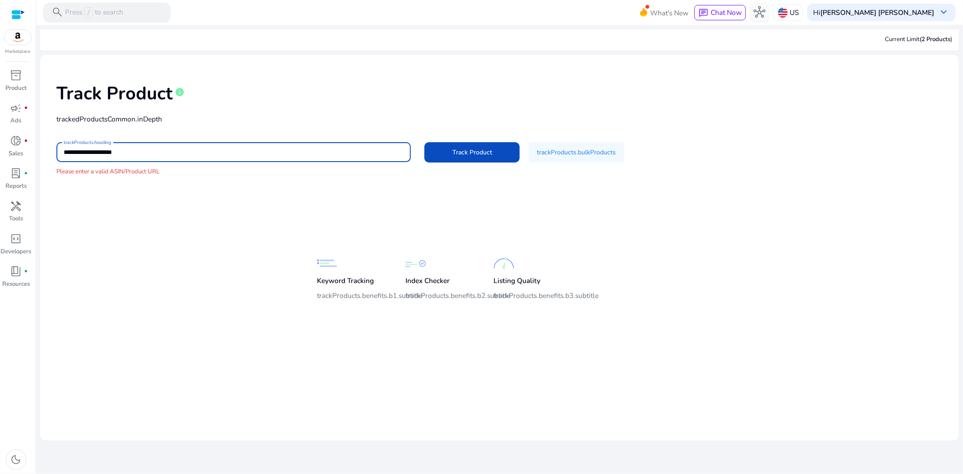
click at [113, 151] on input "**********" at bounding box center [234, 152] width 340 height 10
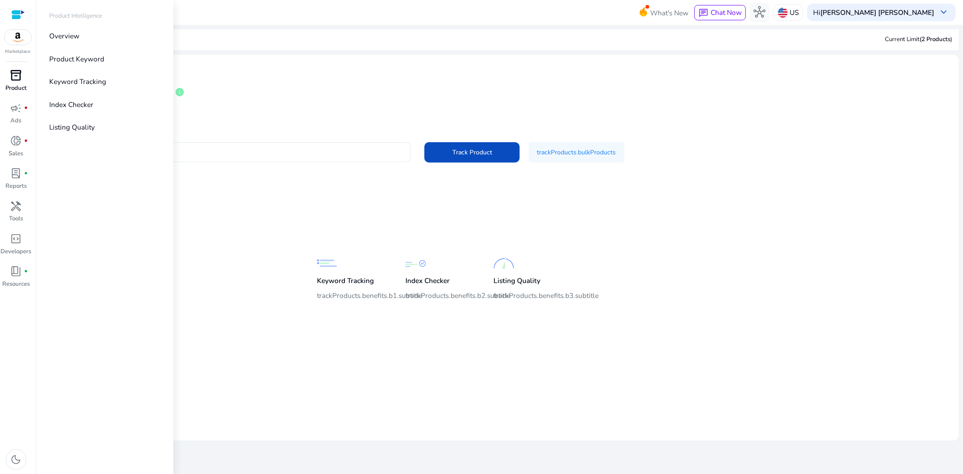
click at [12, 83] on div "inventory_2" at bounding box center [16, 76] width 28 height 16
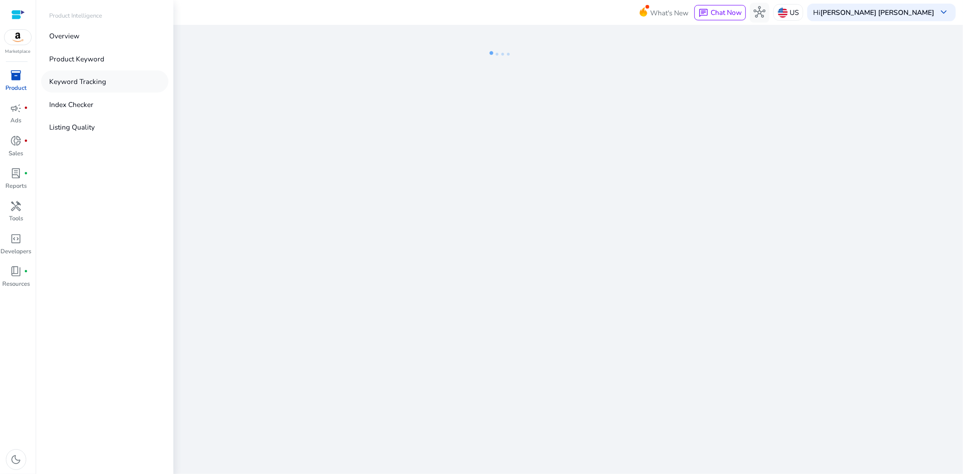
click at [87, 80] on p "Keyword Tracking" at bounding box center [77, 81] width 57 height 10
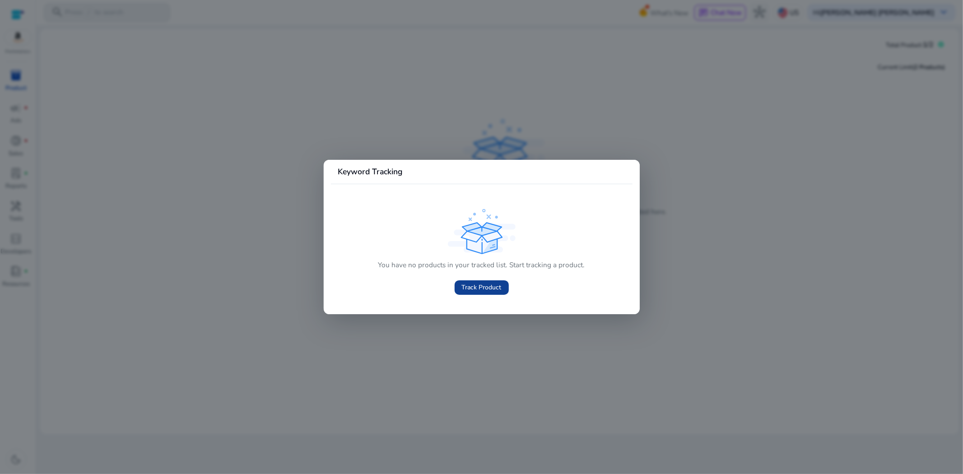
click at [487, 286] on span "Track Product" at bounding box center [482, 287] width 40 height 9
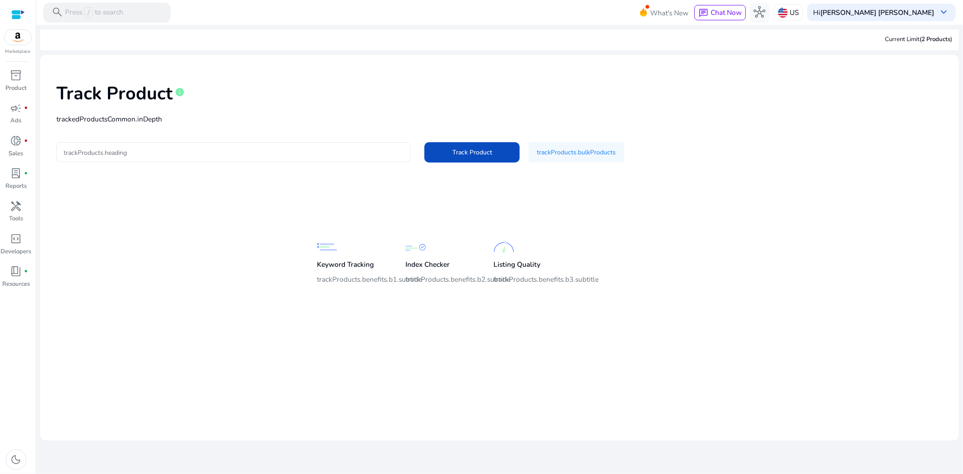
click at [144, 152] on input "trackProducts.heading" at bounding box center [234, 152] width 340 height 10
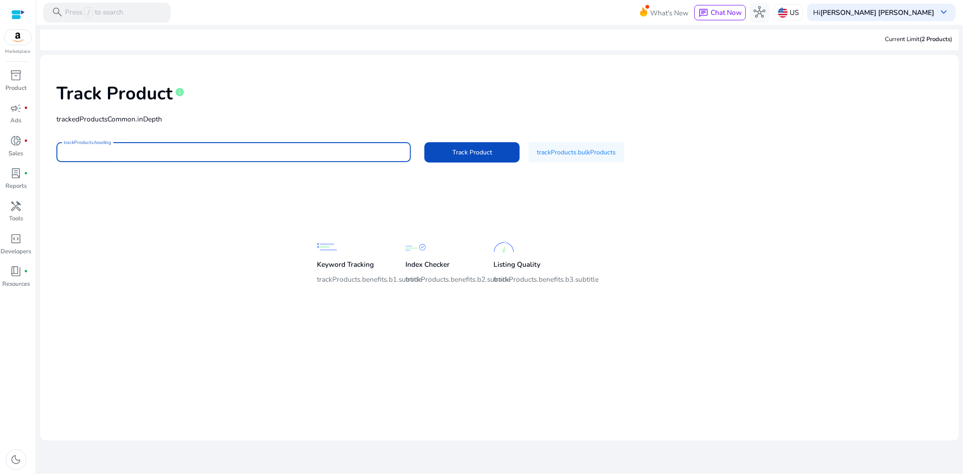
paste input "**********"
type input "**********"
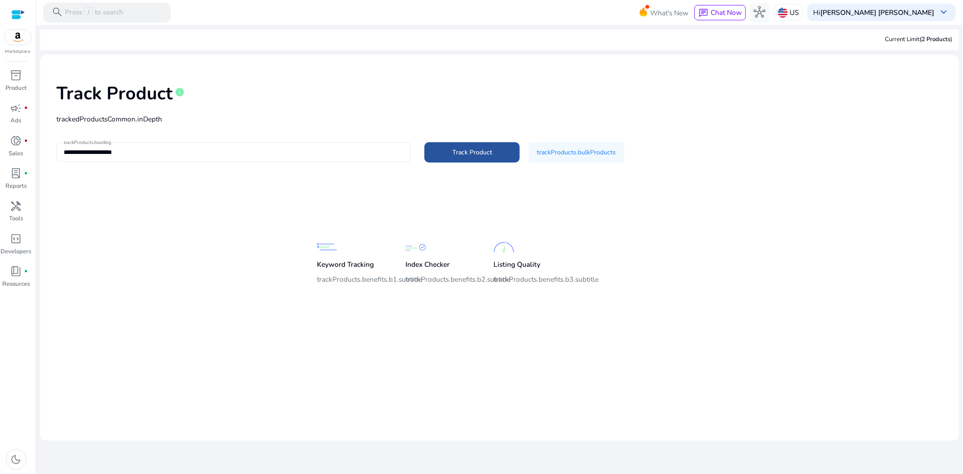
click at [454, 157] on span at bounding box center [471, 153] width 95 height 22
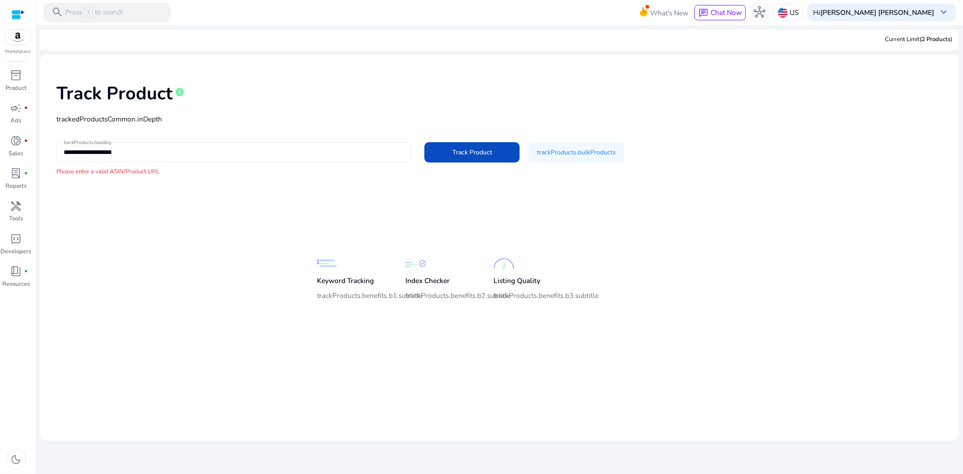
click at [273, 209] on mat-card-content "**********" at bounding box center [499, 203] width 919 height 297
